Goal: Go to known website: Go to known website

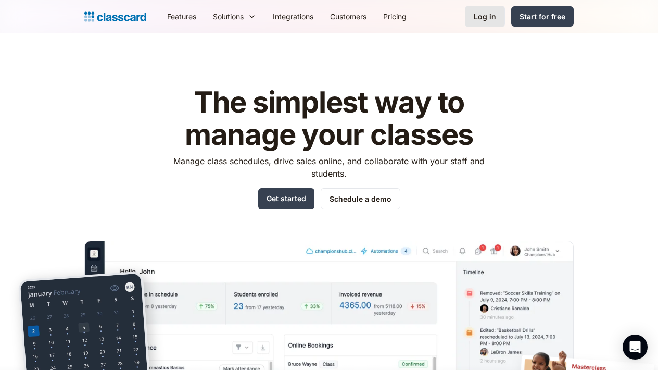
click at [485, 14] on div "Log in" at bounding box center [485, 16] width 22 height 11
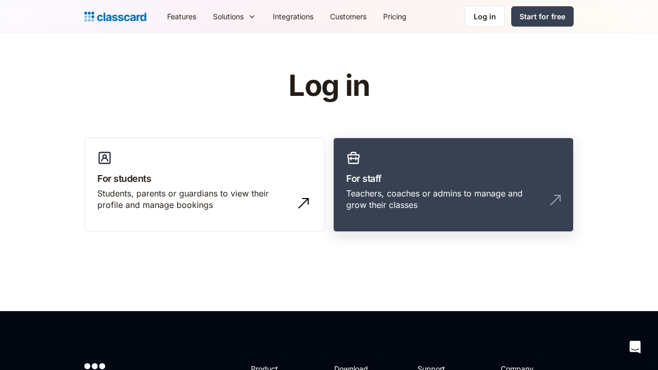
click at [393, 183] on h3 "For staff" at bounding box center [453, 178] width 215 height 14
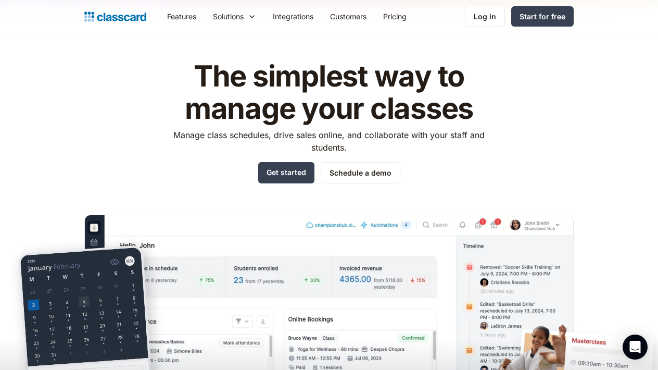
scroll to position [43, 0]
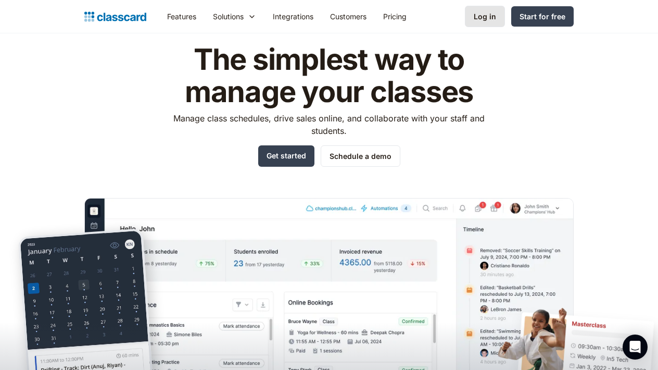
click at [483, 20] on div "Log in" at bounding box center [485, 16] width 22 height 11
